Goal: Task Accomplishment & Management: Use online tool/utility

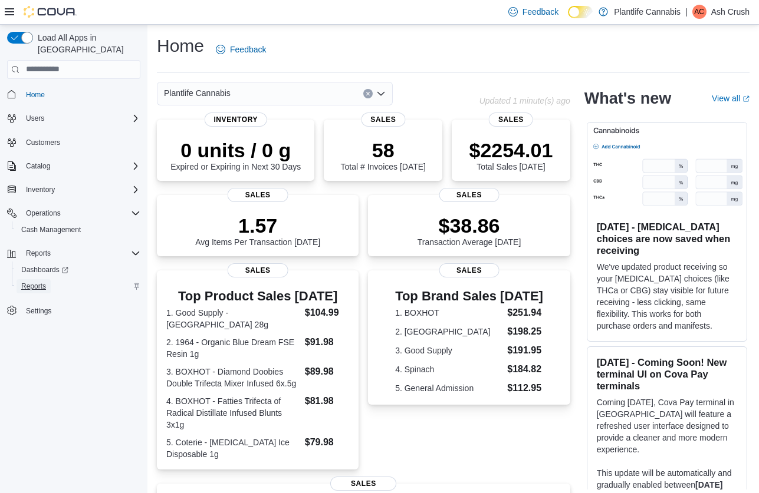
click at [39, 282] on span "Reports" at bounding box center [33, 286] width 25 height 9
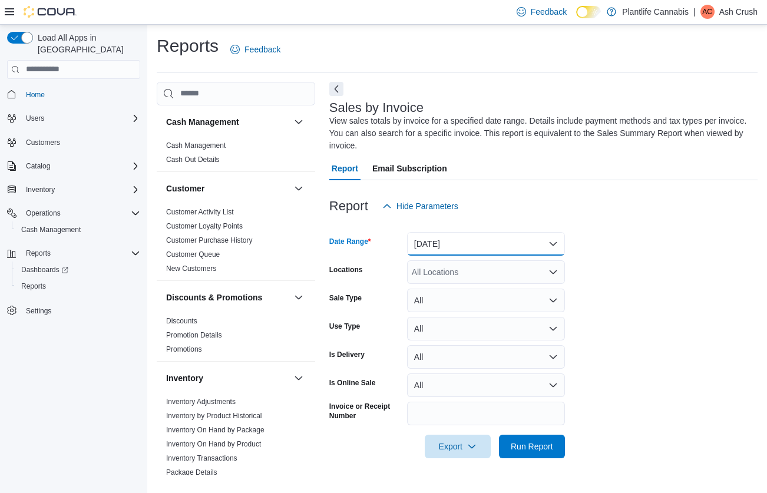
click at [487, 247] on button "[DATE]" at bounding box center [486, 244] width 158 height 24
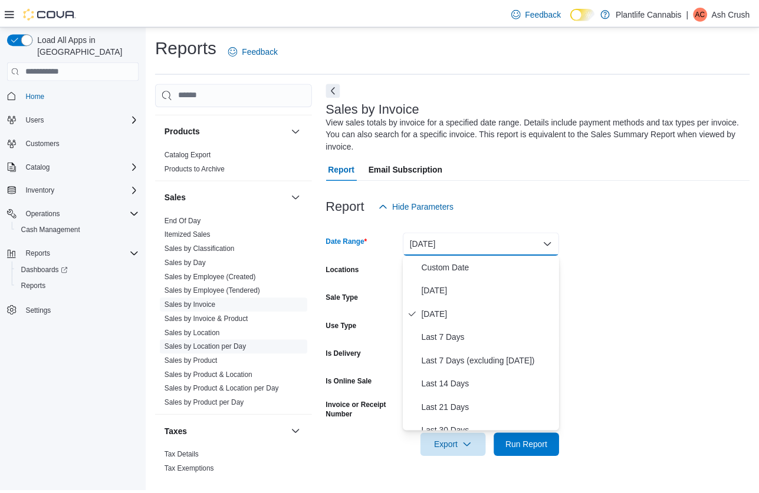
scroll to position [614, 0]
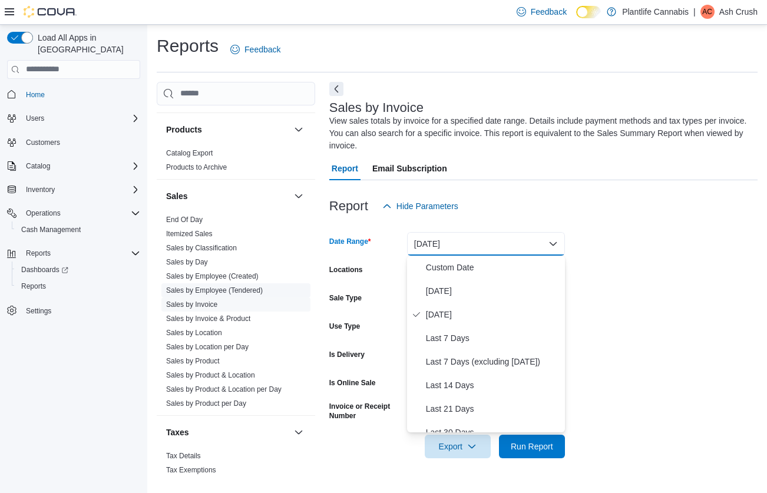
click at [234, 296] on span "Sales by Employee (Tendered)" at bounding box center [236, 291] width 149 height 14
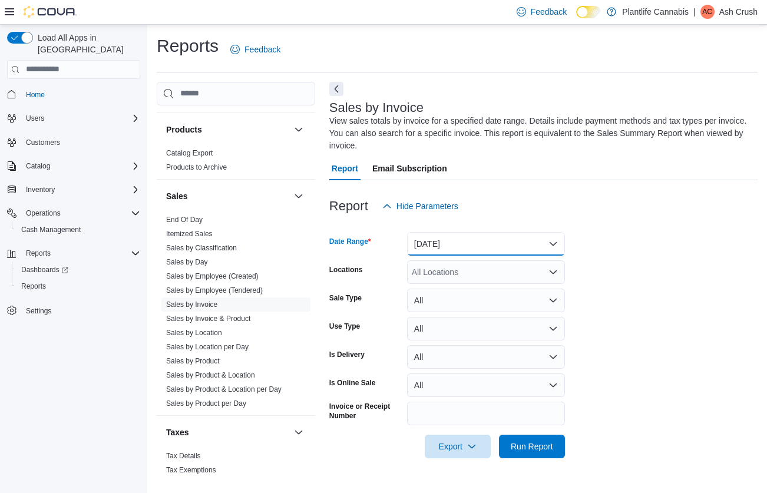
click at [502, 243] on button "[DATE]" at bounding box center [486, 244] width 158 height 24
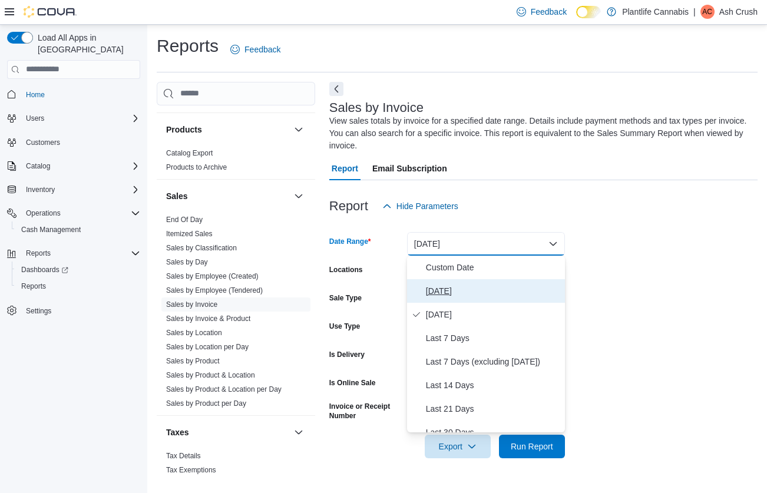
click at [476, 291] on span "[DATE]" at bounding box center [493, 291] width 134 height 14
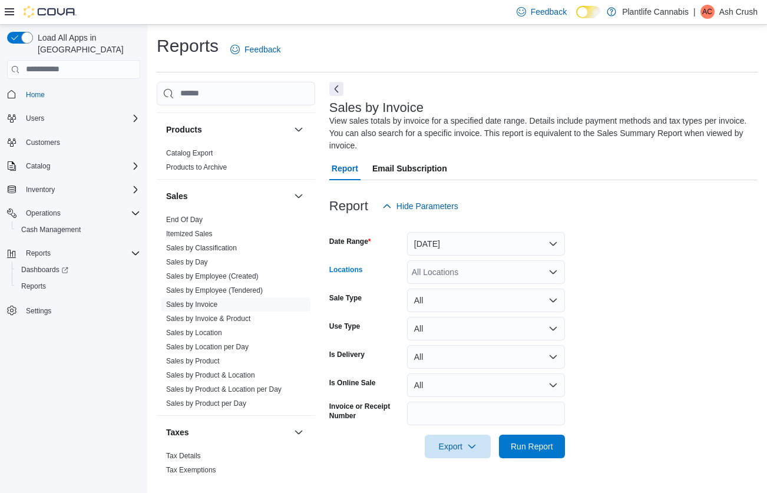
click at [488, 272] on div "All Locations" at bounding box center [486, 273] width 158 height 24
type input "**"
click at [478, 286] on span "Emerald Hills" at bounding box center [463, 292] width 48 height 12
click at [526, 447] on span "Run Report" at bounding box center [532, 446] width 42 height 12
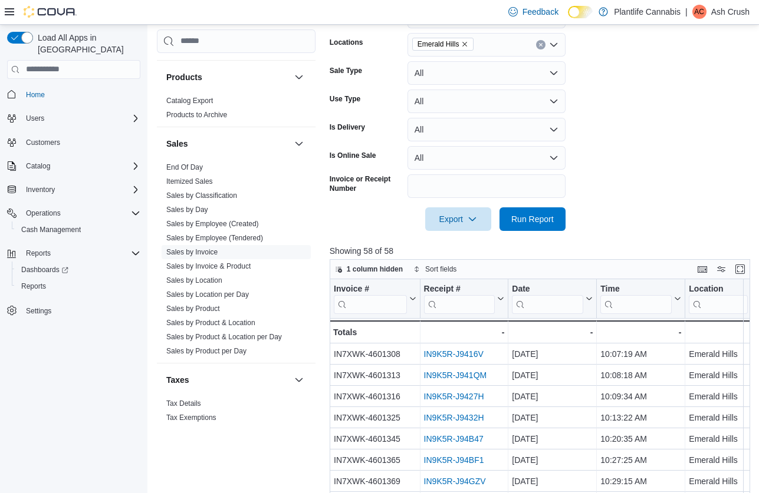
scroll to position [207, 0]
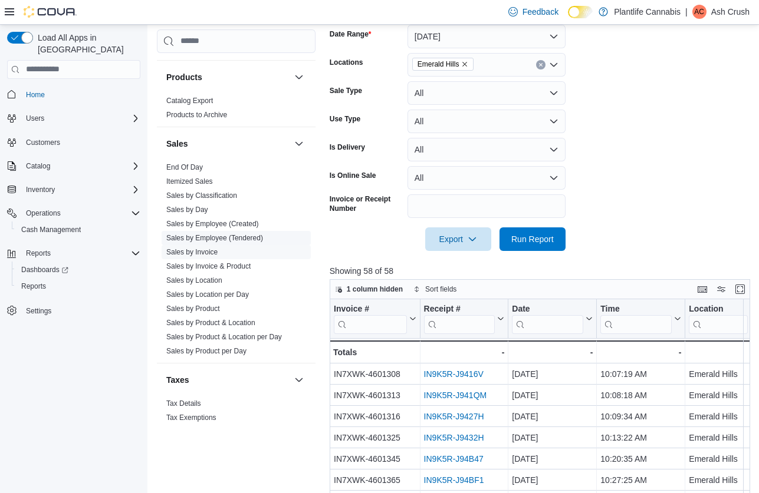
click at [236, 238] on link "Sales by Employee (Tendered)" at bounding box center [214, 238] width 97 height 8
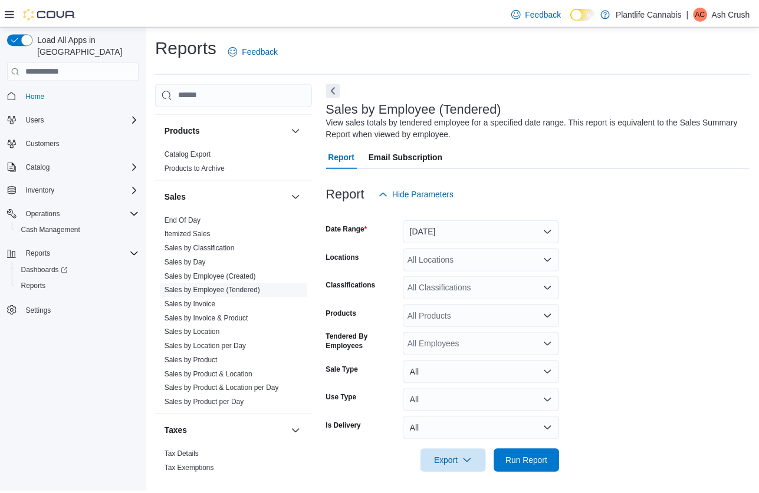
scroll to position [5, 0]
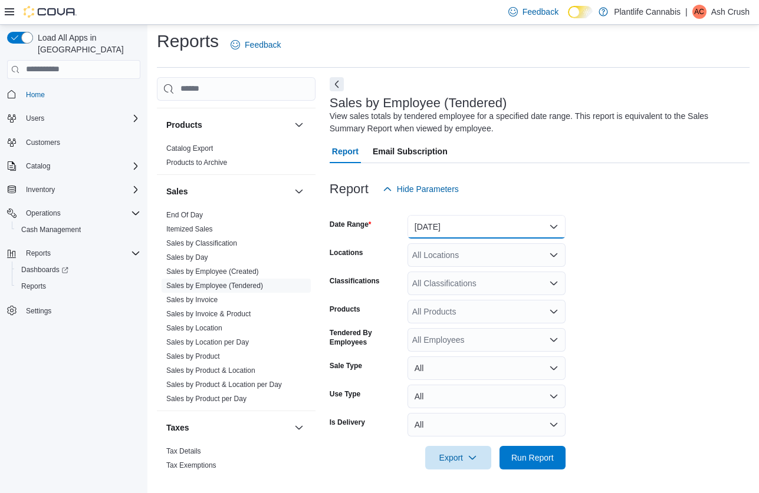
click at [529, 223] on button "[DATE]" at bounding box center [486, 227] width 158 height 24
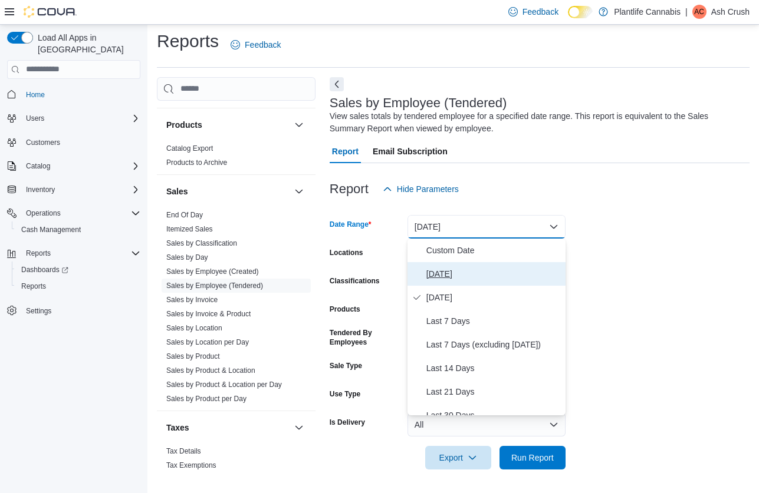
click at [469, 280] on span "[DATE]" at bounding box center [493, 274] width 134 height 14
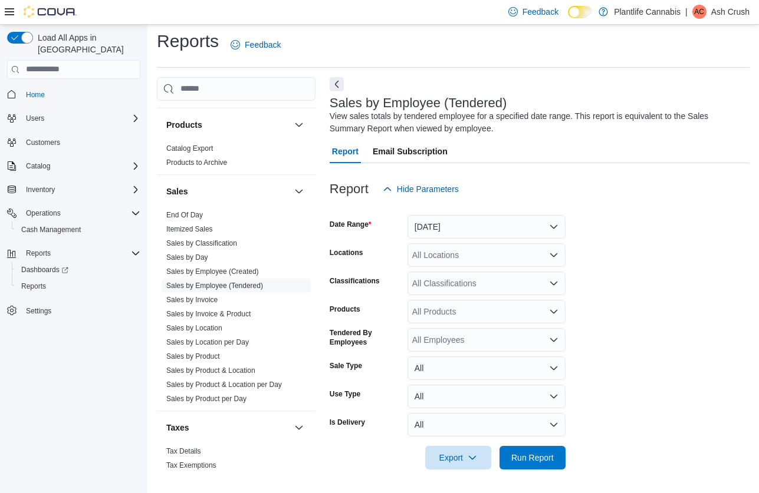
click at [482, 257] on div "All Locations" at bounding box center [486, 255] width 158 height 24
type input "**"
click at [476, 278] on span "Emerald Hills" at bounding box center [463, 275] width 48 height 12
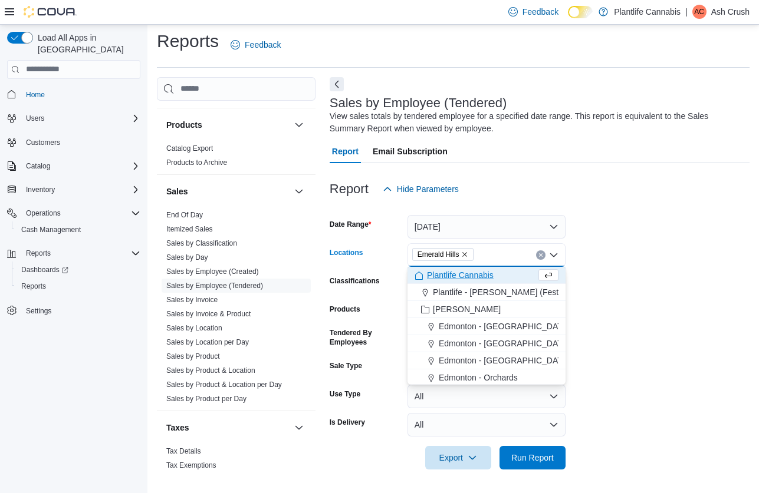
click at [615, 260] on form "Date Range Today Locations Emerald Hills Combo box. Selected. Emerald Hills. Pr…" at bounding box center [540, 335] width 420 height 269
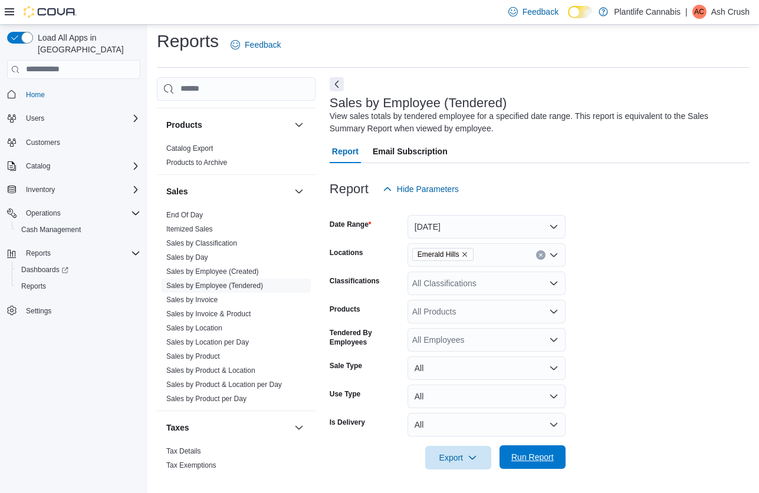
click at [544, 454] on span "Run Report" at bounding box center [532, 458] width 42 height 12
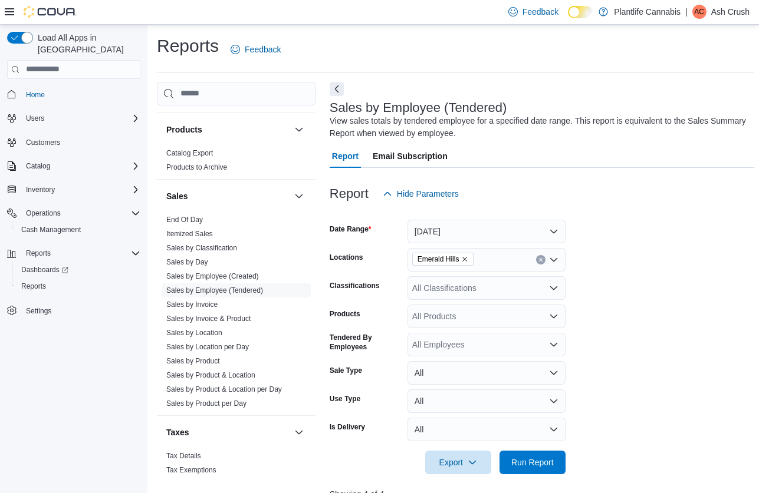
click at [500, 292] on div "All Classifications" at bounding box center [486, 288] width 158 height 24
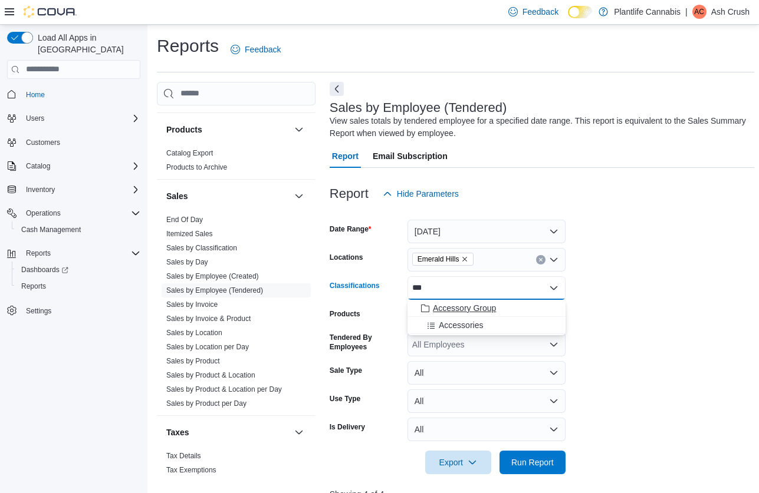
type input "***"
click at [491, 307] on span "Accessory Group" at bounding box center [464, 308] width 63 height 12
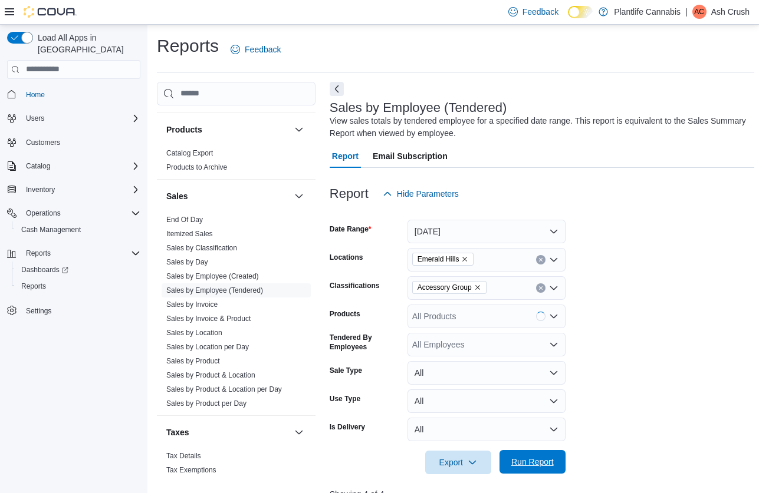
click at [518, 460] on span "Run Report" at bounding box center [532, 462] width 42 height 12
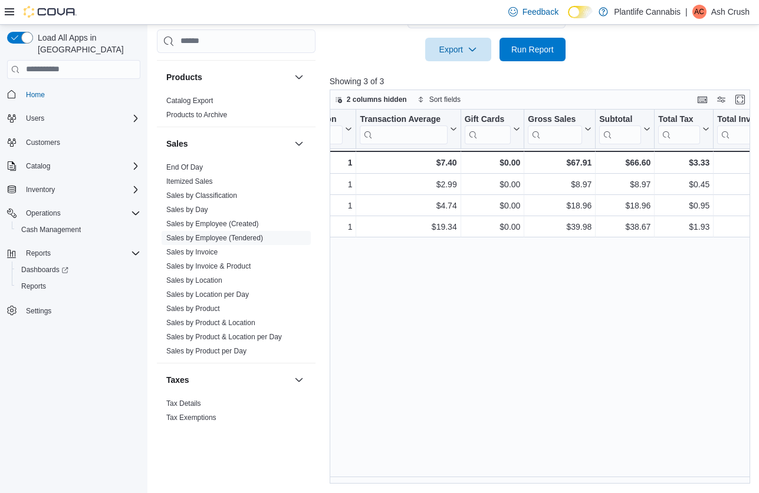
scroll to position [0, 512]
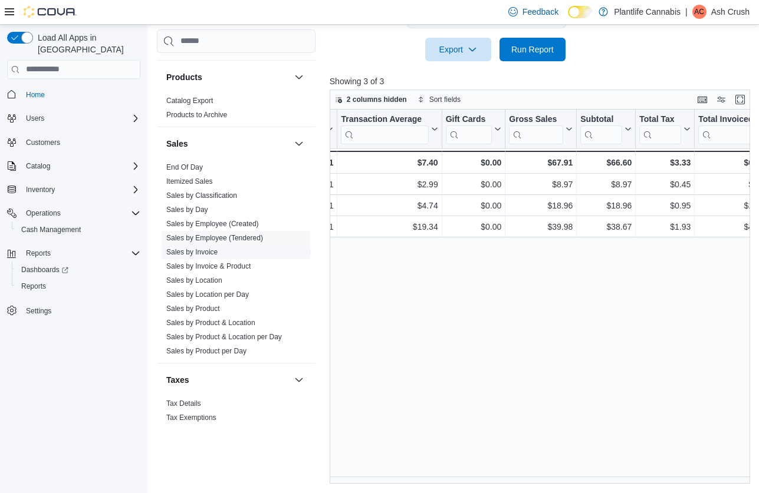
click at [210, 250] on link "Sales by Invoice" at bounding box center [191, 252] width 51 height 8
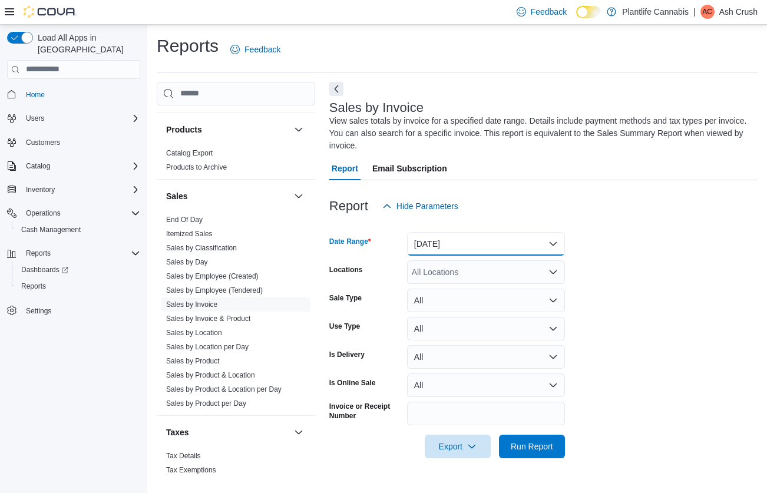
click at [510, 243] on button "[DATE]" at bounding box center [486, 244] width 158 height 24
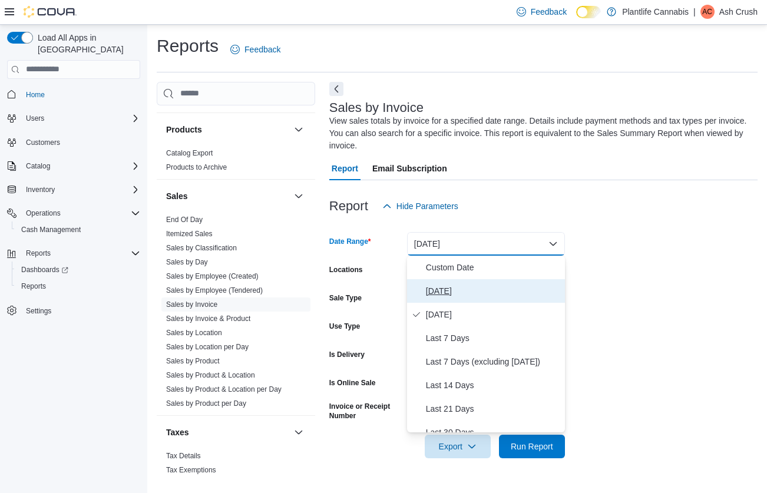
click at [456, 288] on span "[DATE]" at bounding box center [493, 291] width 134 height 14
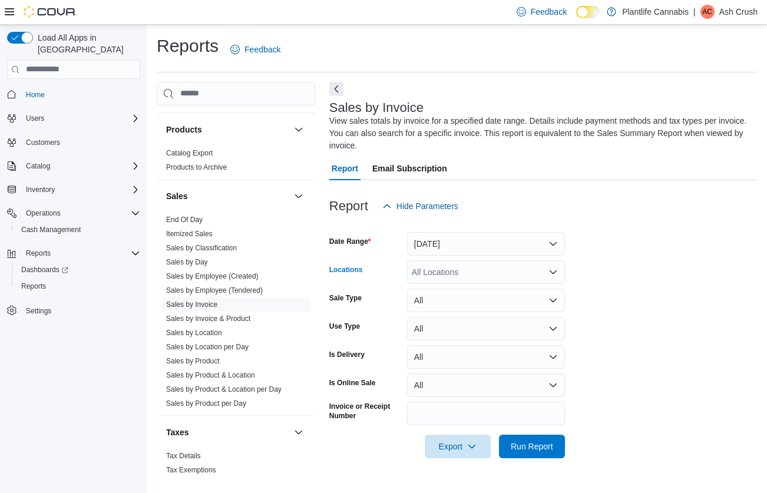
click at [464, 272] on div "All Locations" at bounding box center [486, 273] width 158 height 24
type input "**"
click at [456, 286] on span "Emerald Hills" at bounding box center [463, 292] width 48 height 12
click at [639, 263] on form "Date Range Today Locations Emerald Hills Sale Type All Use Type All Is Delivery…" at bounding box center [544, 338] width 429 height 240
click at [538, 446] on span "Run Report" at bounding box center [532, 446] width 42 height 12
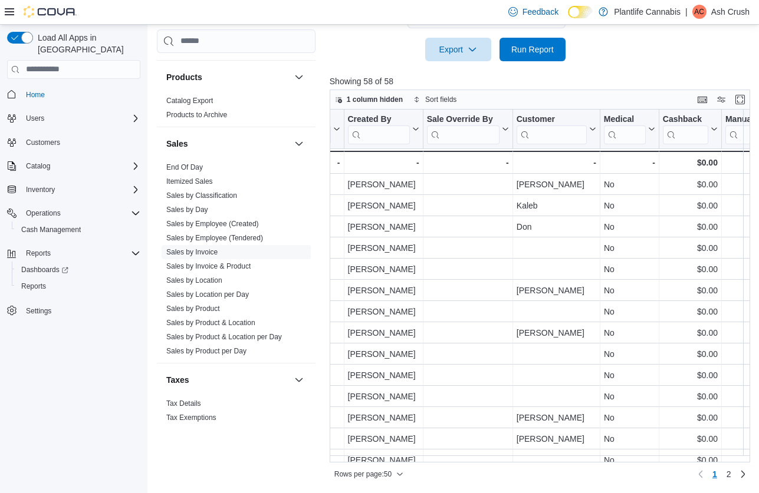
scroll to position [0, 1696]
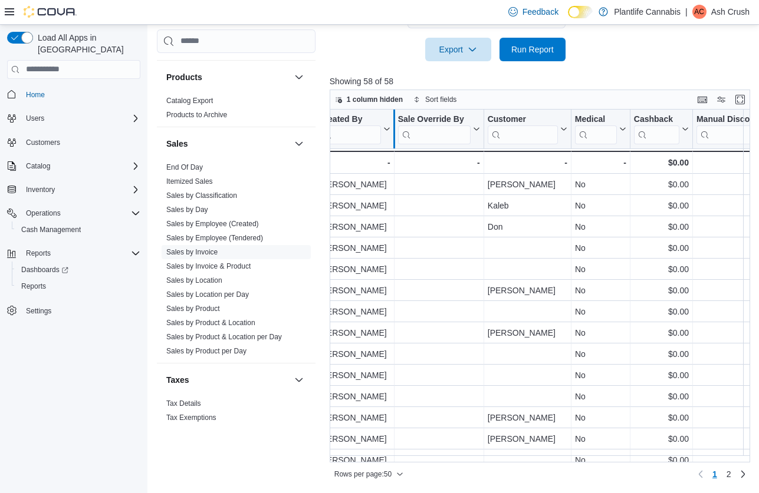
click at [388, 130] on div at bounding box center [392, 129] width 9 height 39
click at [385, 130] on button "Created By" at bounding box center [353, 129] width 71 height 30
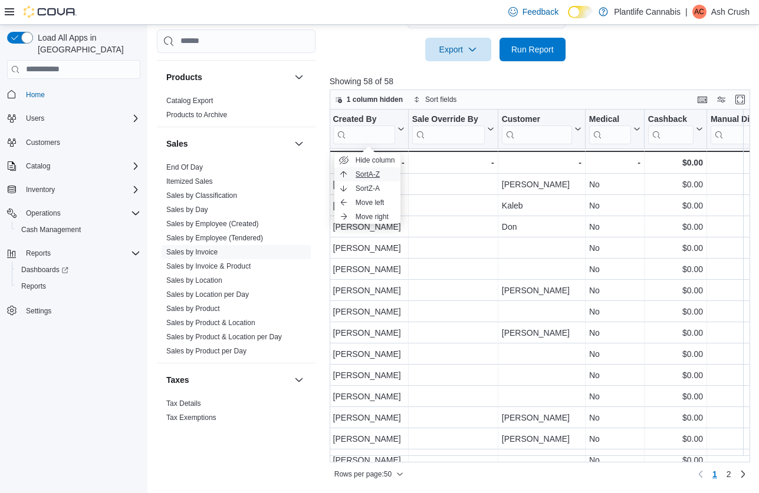
click at [380, 175] on span "Sort A-Z" at bounding box center [367, 174] width 24 height 9
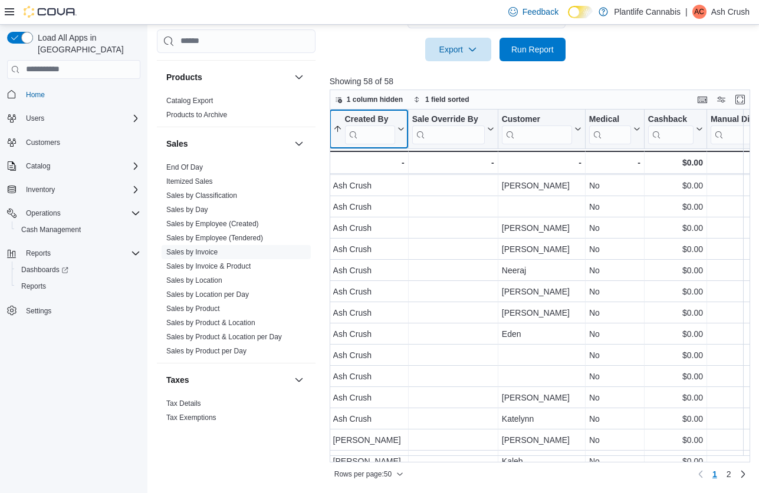
scroll to position [221, 1682]
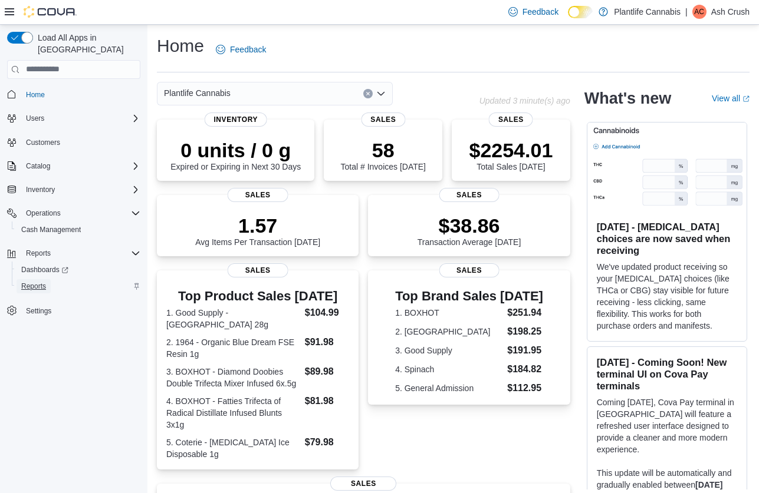
click at [46, 282] on span "Reports" at bounding box center [33, 286] width 25 height 9
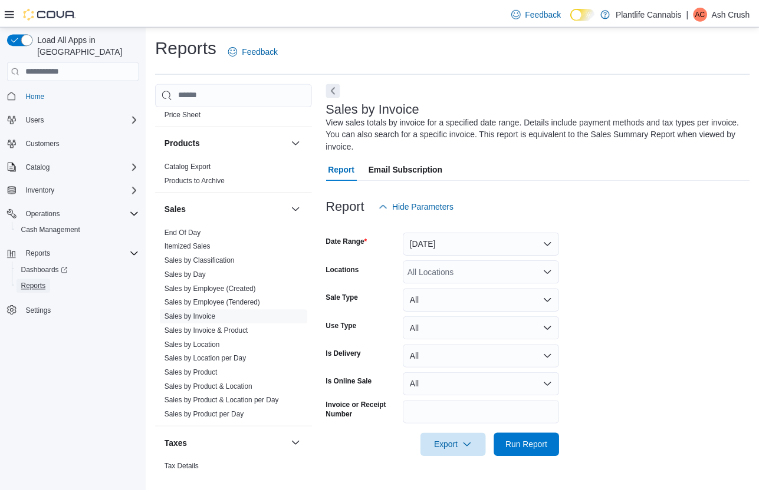
scroll to position [633, 0]
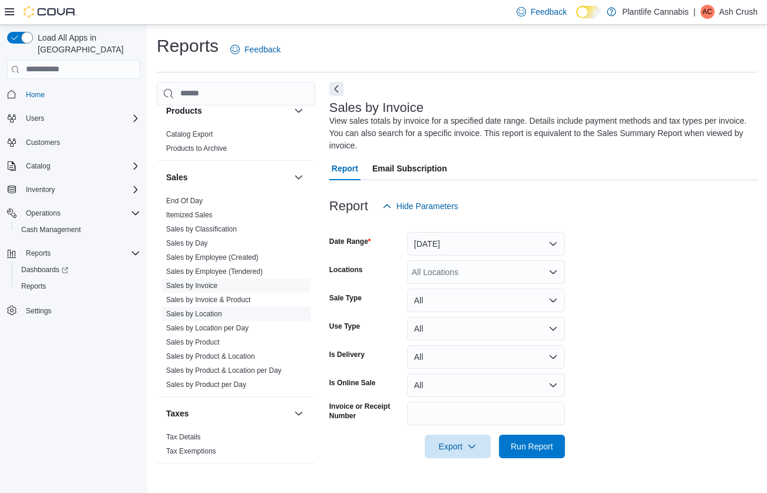
click at [219, 314] on link "Sales by Location" at bounding box center [194, 314] width 56 height 8
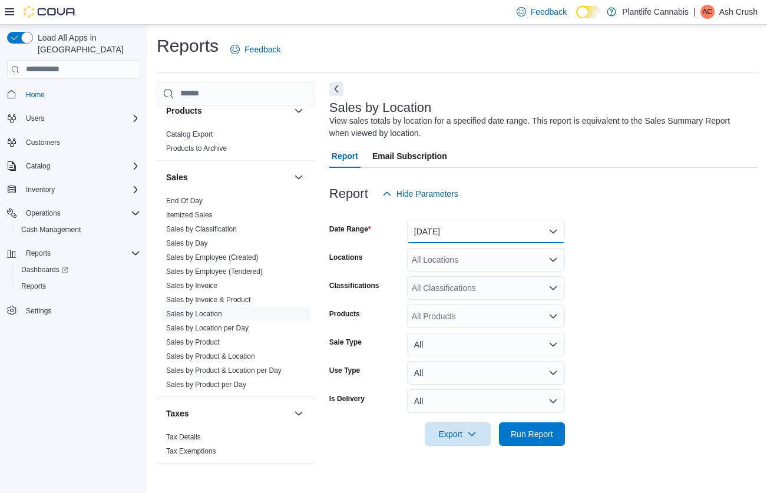
click at [459, 225] on button "[DATE]" at bounding box center [486, 232] width 158 height 24
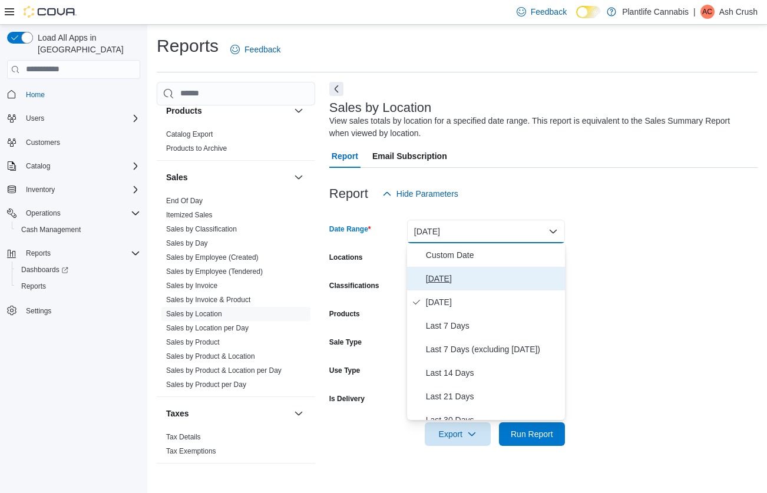
click at [448, 274] on span "[DATE]" at bounding box center [493, 279] width 134 height 14
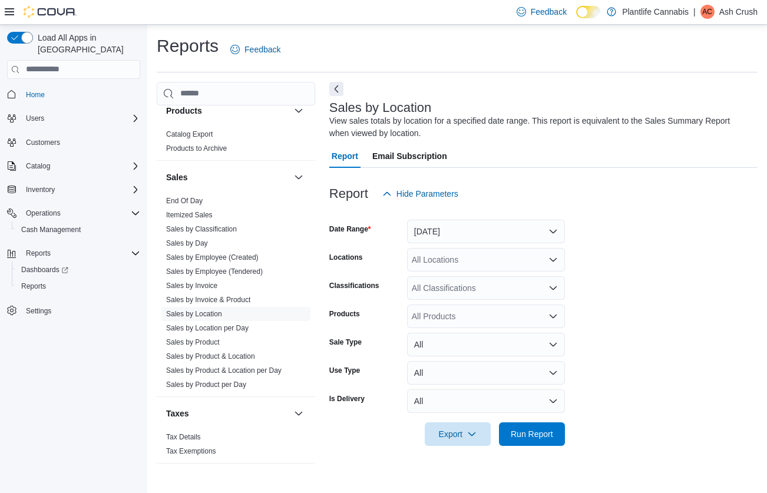
click at [454, 262] on div "All Locations" at bounding box center [486, 260] width 158 height 24
type input "**"
click at [449, 277] on span "Emerald Hills" at bounding box center [463, 280] width 48 height 12
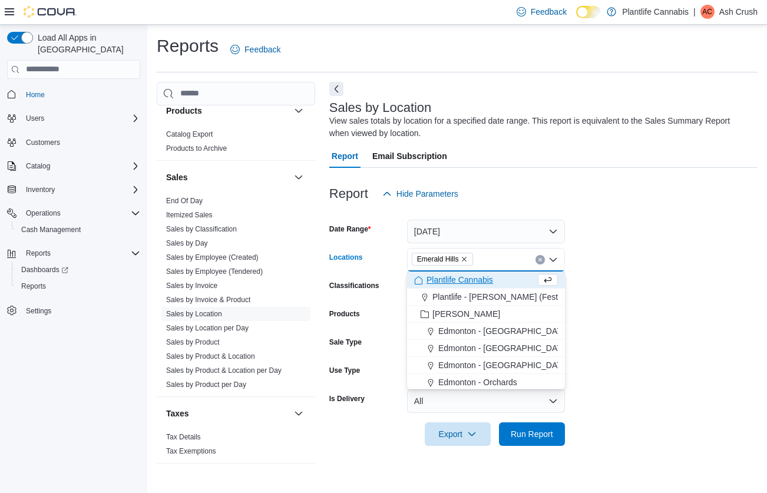
click at [618, 268] on form "Date Range [DATE] Locations [GEOGRAPHIC_DATA] Combo box. Selected. [GEOGRAPHIC_…" at bounding box center [544, 326] width 429 height 240
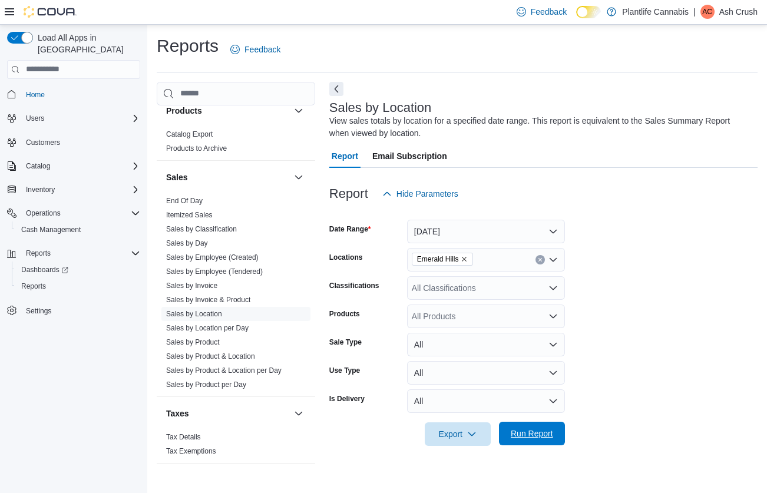
click at [539, 439] on span "Run Report" at bounding box center [532, 434] width 42 height 12
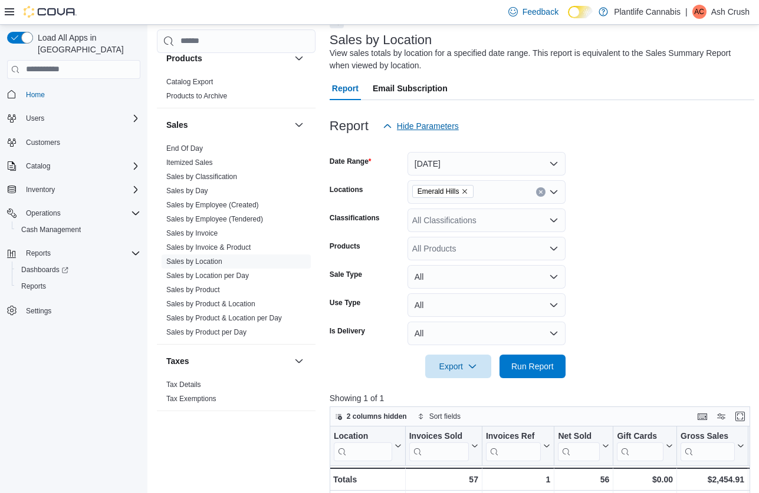
scroll to position [66, 0]
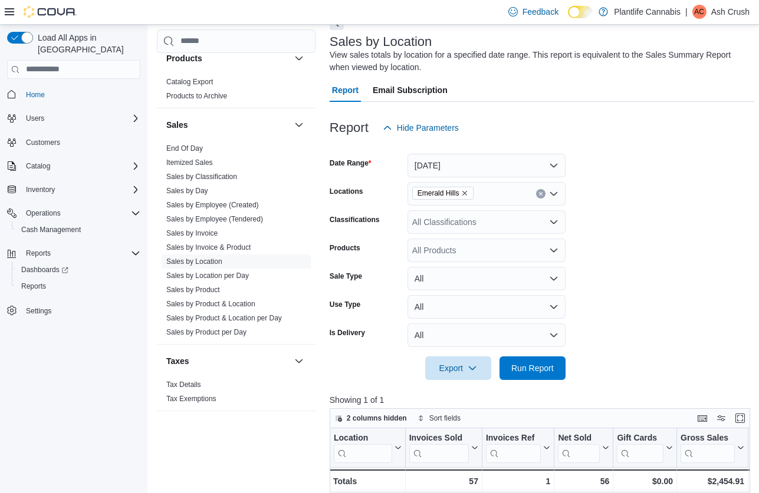
click at [486, 222] on div "All Classifications" at bounding box center [486, 222] width 158 height 24
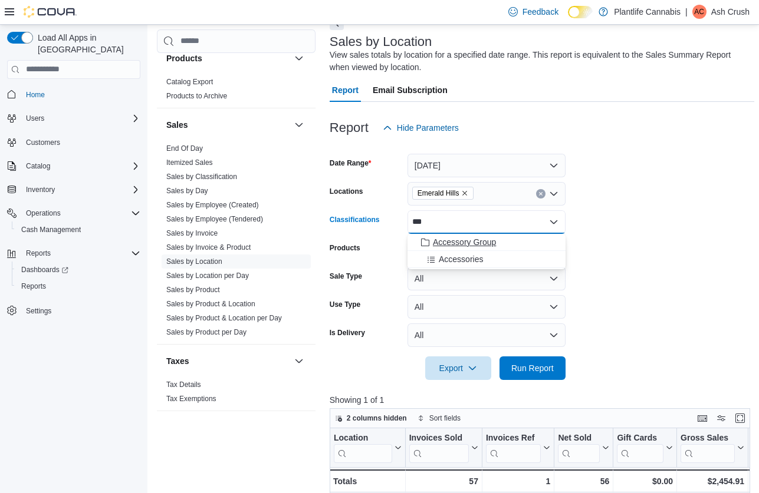
type input "***"
click at [479, 247] on span "Accessory Group" at bounding box center [464, 242] width 63 height 12
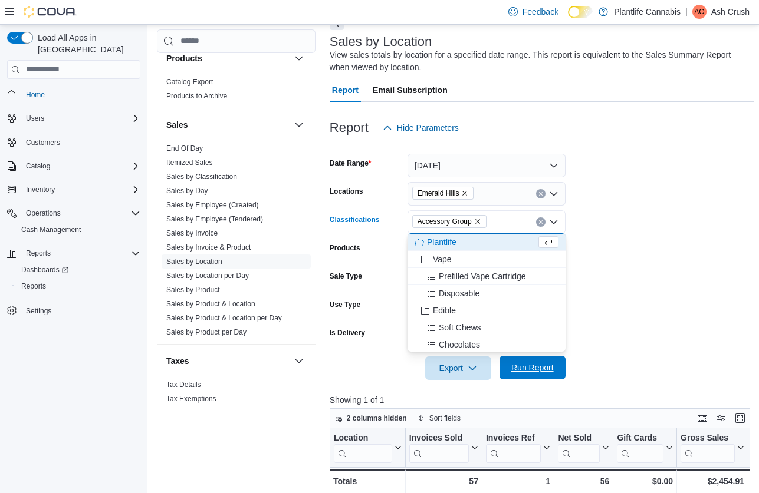
click at [543, 371] on span "Run Report" at bounding box center [532, 368] width 42 height 12
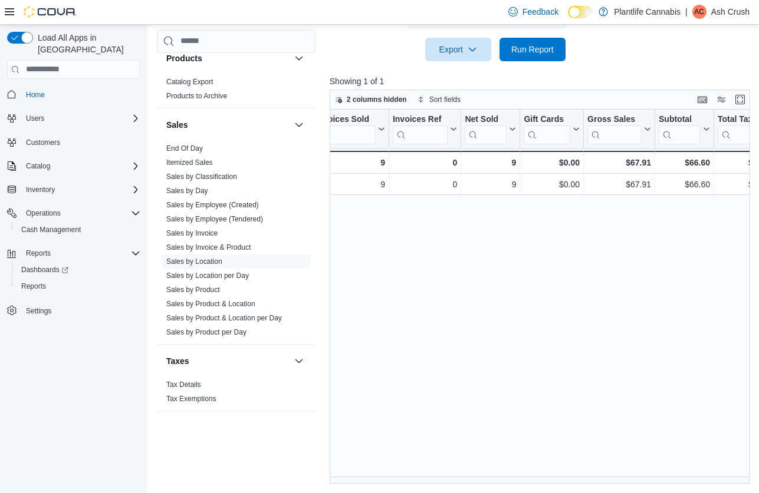
scroll to position [0, 98]
